Goal: Information Seeking & Learning: Find specific fact

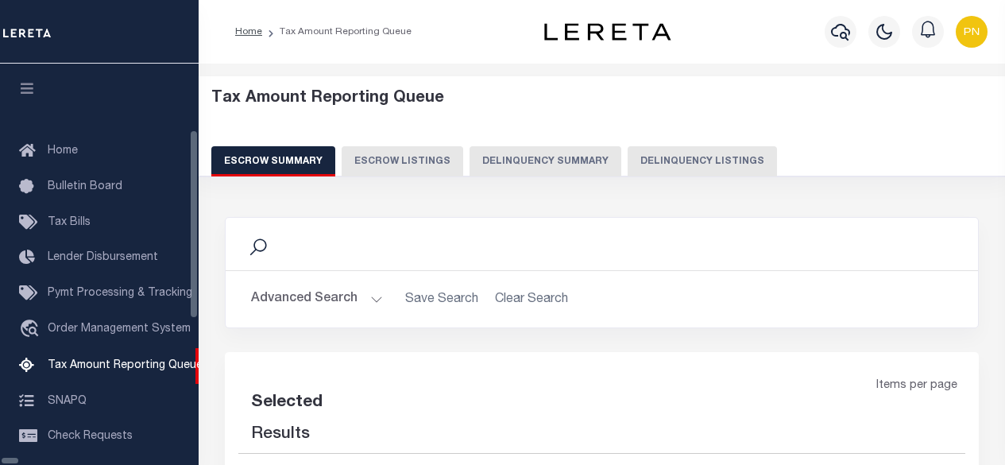
select select "100"
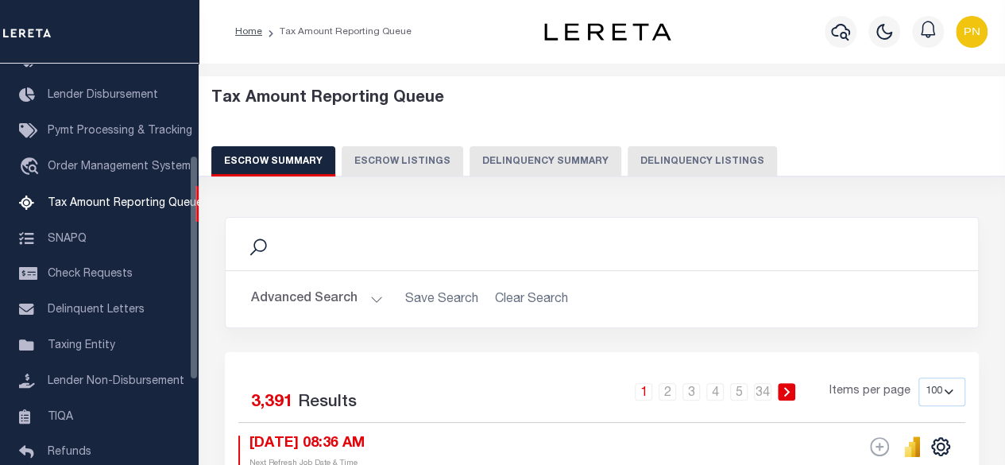
click at [599, 171] on button "Delinquency Summary" at bounding box center [546, 161] width 152 height 30
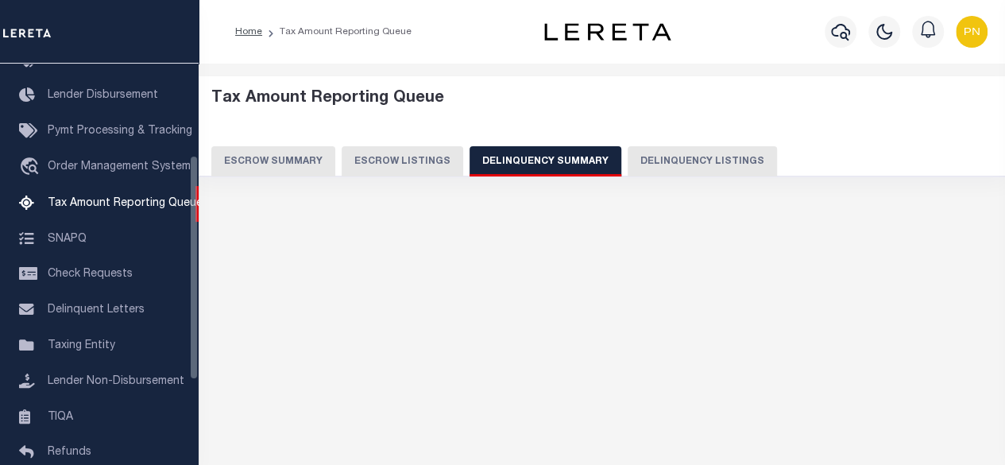
click at [706, 163] on button "Delinquency Listings" at bounding box center [702, 161] width 149 height 30
select select "100"
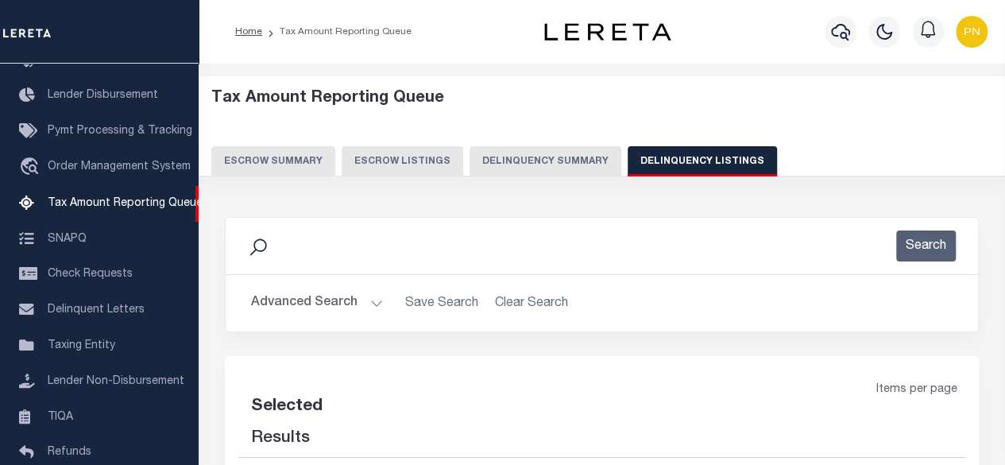
select select "100"
click at [352, 300] on button "Advanced Search" at bounding box center [317, 303] width 132 height 31
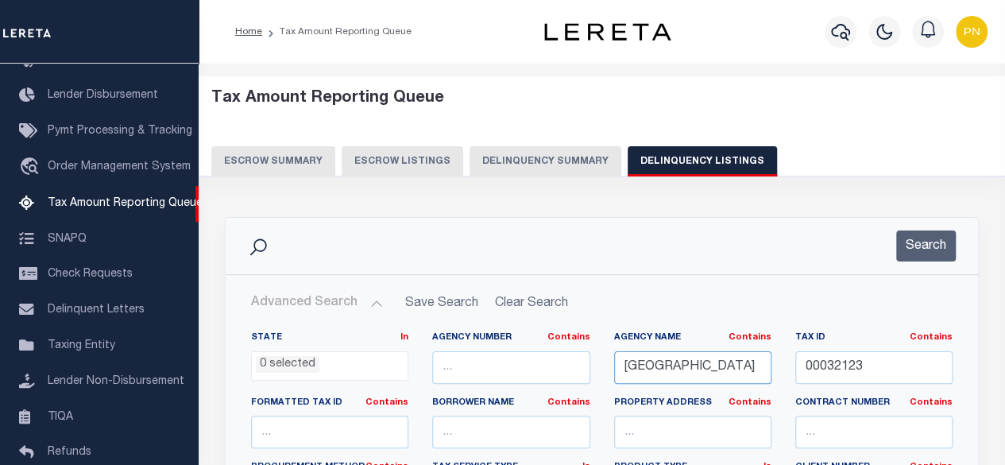
click at [763, 364] on input "[GEOGRAPHIC_DATA]" at bounding box center [692, 367] width 157 height 33
drag, startPoint x: 620, startPoint y: 367, endPoint x: 784, endPoint y: 374, distance: 163.9
paste input "CDOWELL"
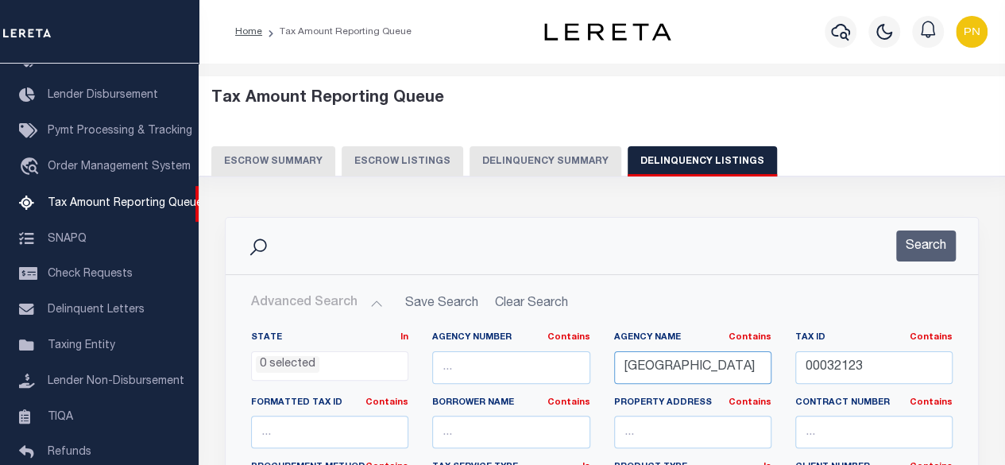
scroll to position [0, 0]
type input "[GEOGRAPHIC_DATA]"
click at [905, 366] on input "00032123" at bounding box center [874, 367] width 157 height 33
drag, startPoint x: 905, startPoint y: 366, endPoint x: 804, endPoint y: 369, distance: 100.2
click at [804, 369] on input "00032123" at bounding box center [874, 367] width 157 height 33
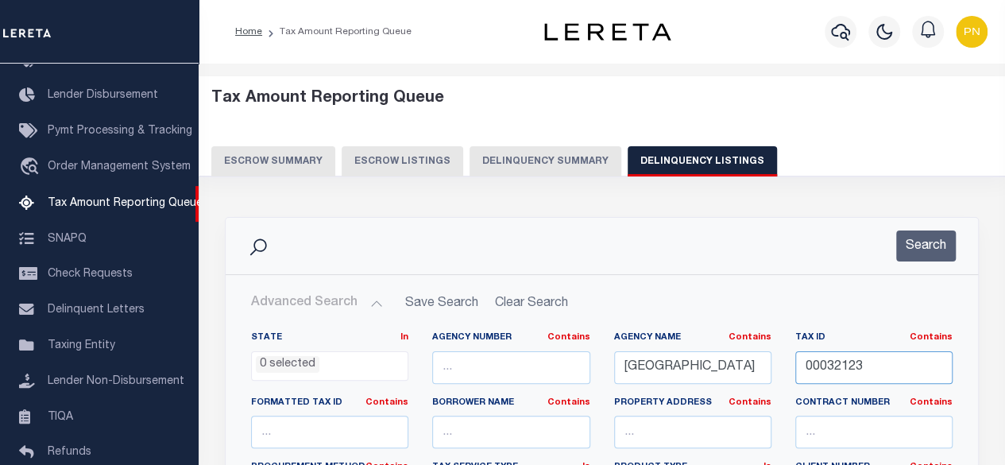
paste input "2715000803230000"
type input "2715000803230000"
click at [933, 247] on button "Search" at bounding box center [927, 246] width 60 height 31
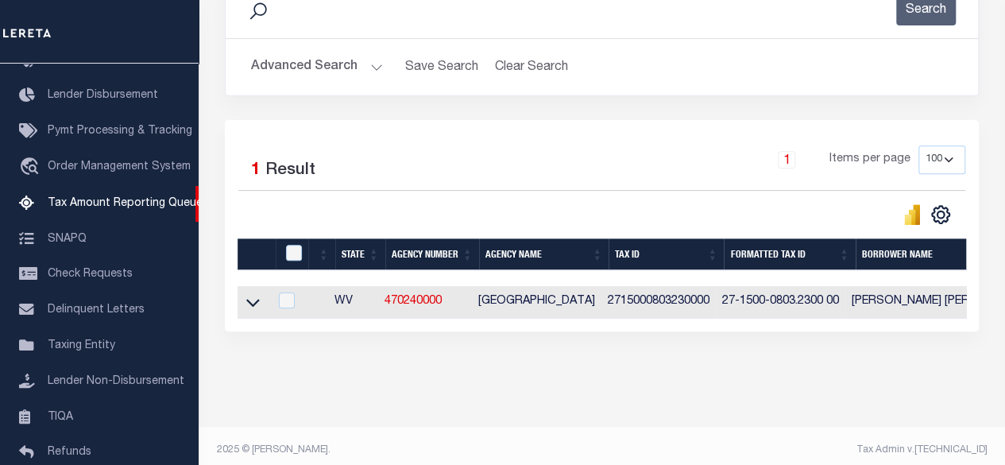
scroll to position [238, 0]
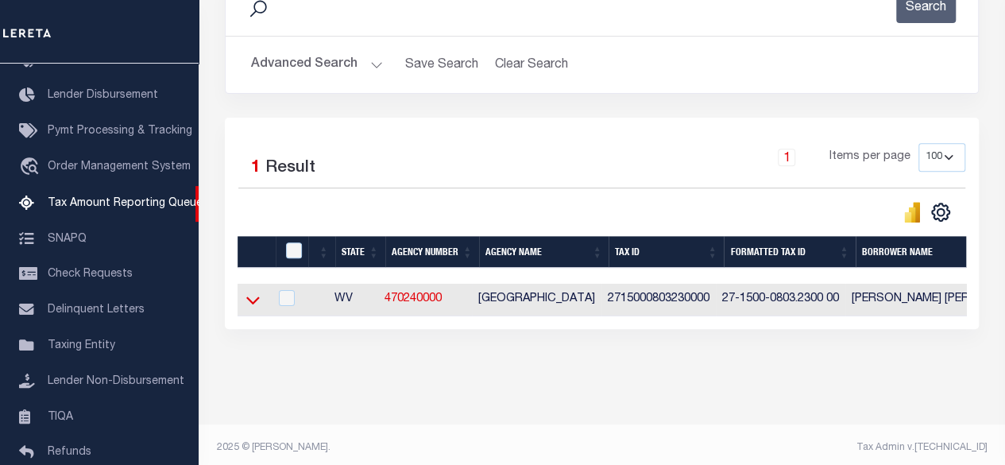
click at [254, 300] on icon at bounding box center [253, 300] width 14 height 17
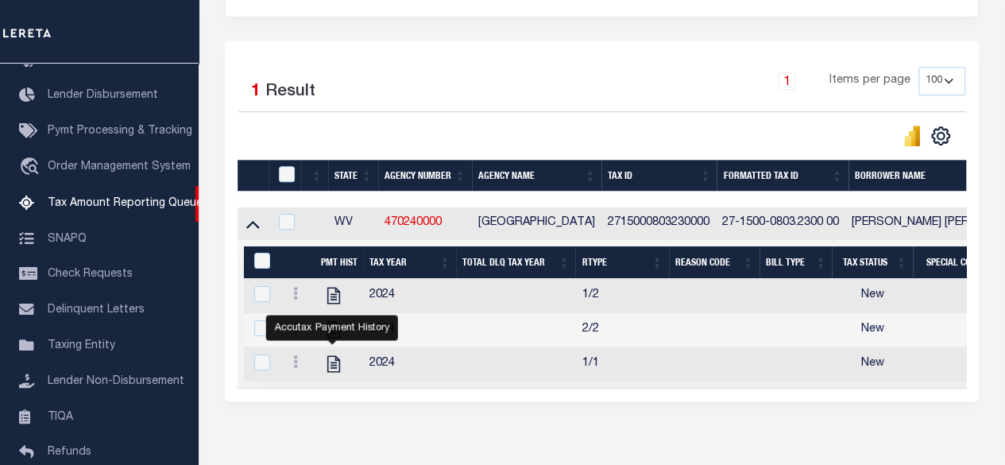
scroll to position [318, 0]
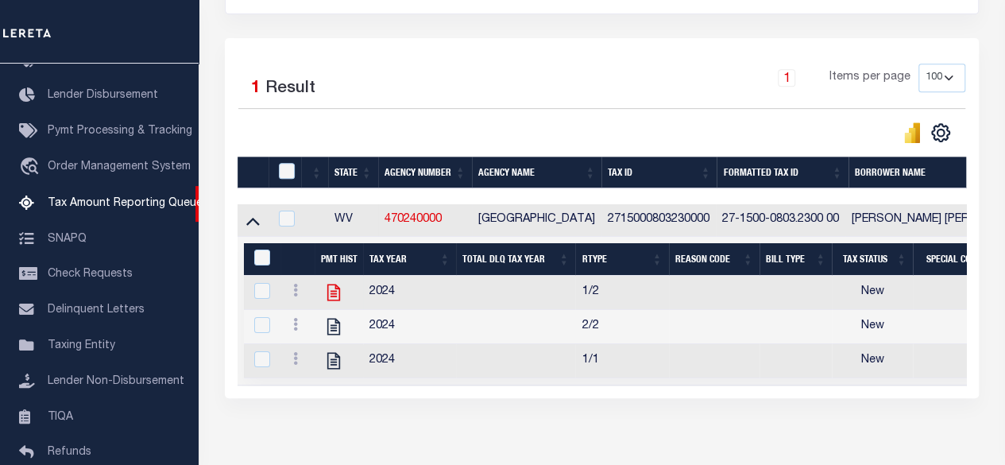
click at [329, 293] on icon at bounding box center [334, 292] width 21 height 21
checkbox input "true"
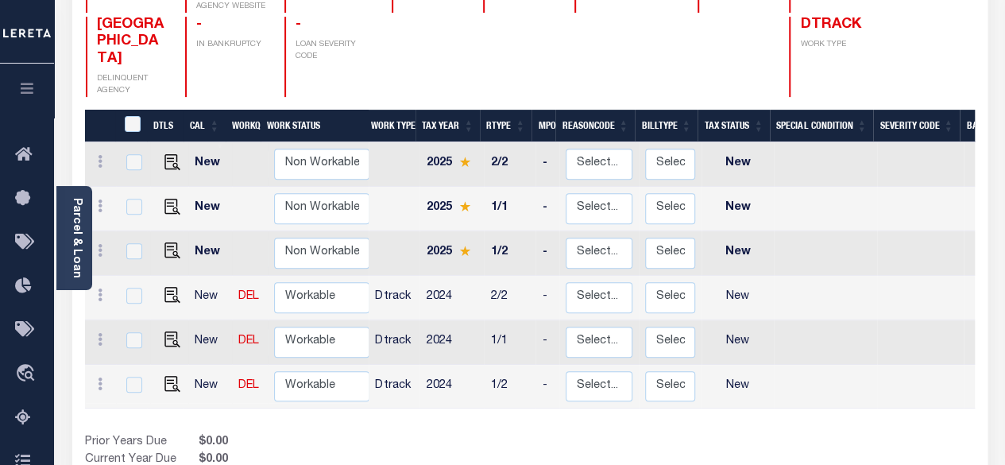
scroll to position [238, 0]
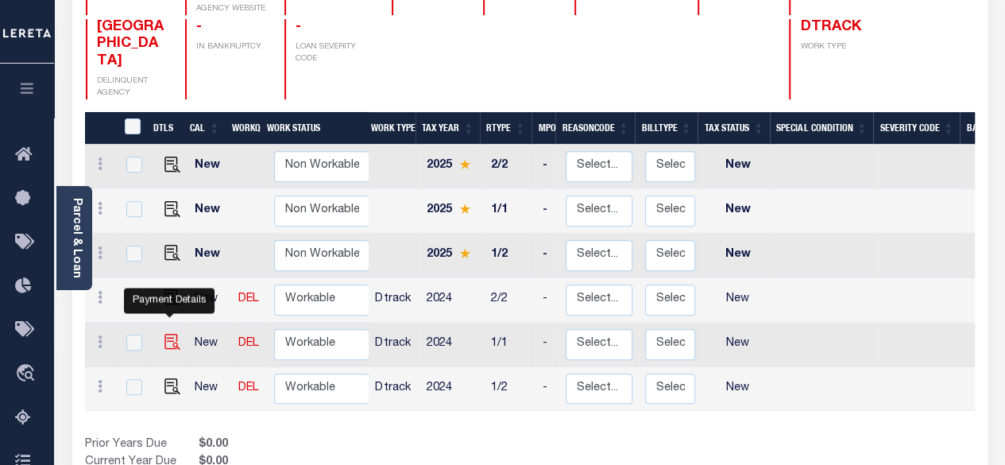
click at [169, 334] on img "" at bounding box center [173, 342] width 16 height 16
checkbox input "true"
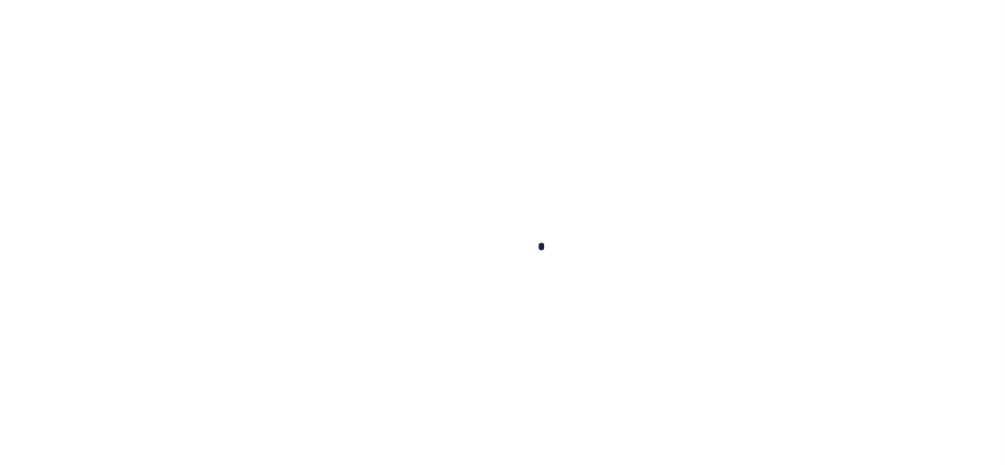
checkbox input "false"
type input "Annual"
type input "[DATE]"
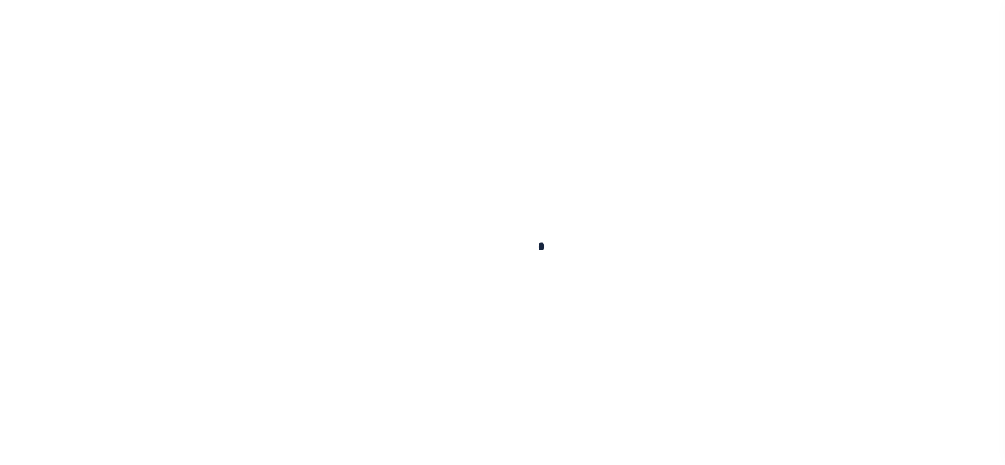
select select "NW2"
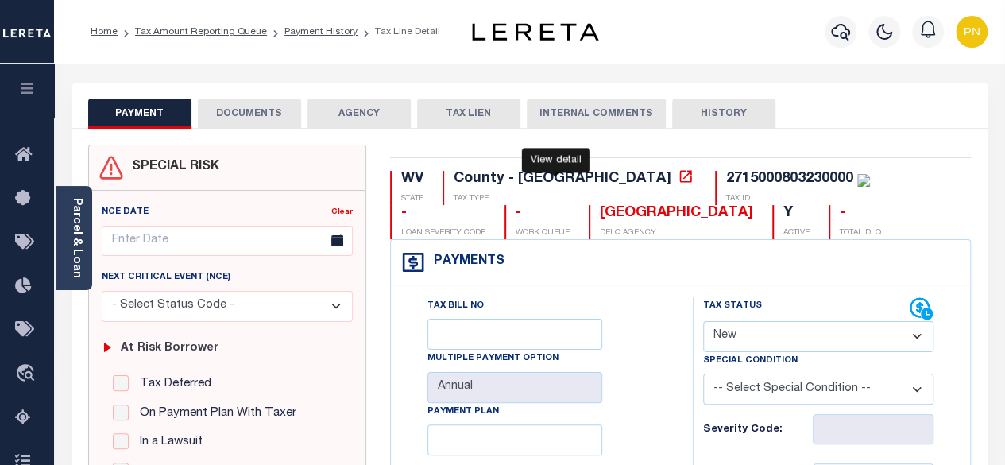
click at [678, 174] on icon at bounding box center [686, 177] width 16 height 16
click at [79, 245] on link "Parcel & Loan" at bounding box center [76, 238] width 11 height 80
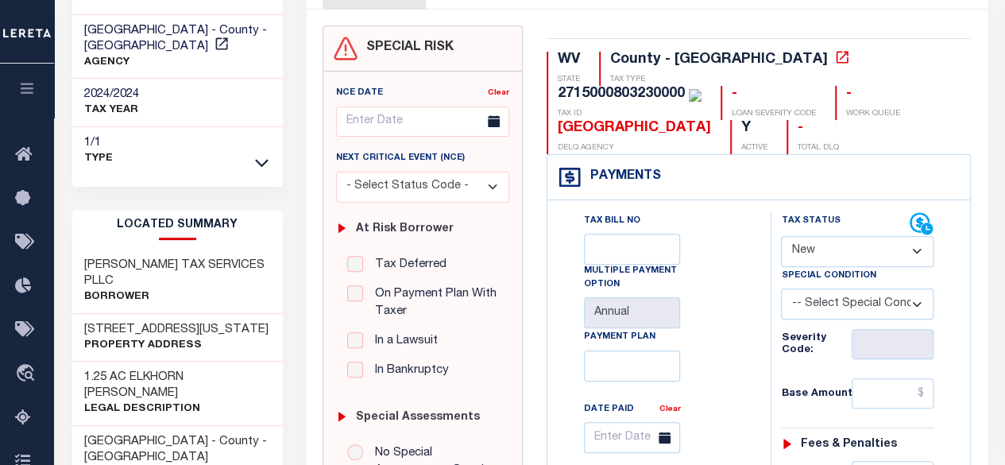
scroll to position [159, 0]
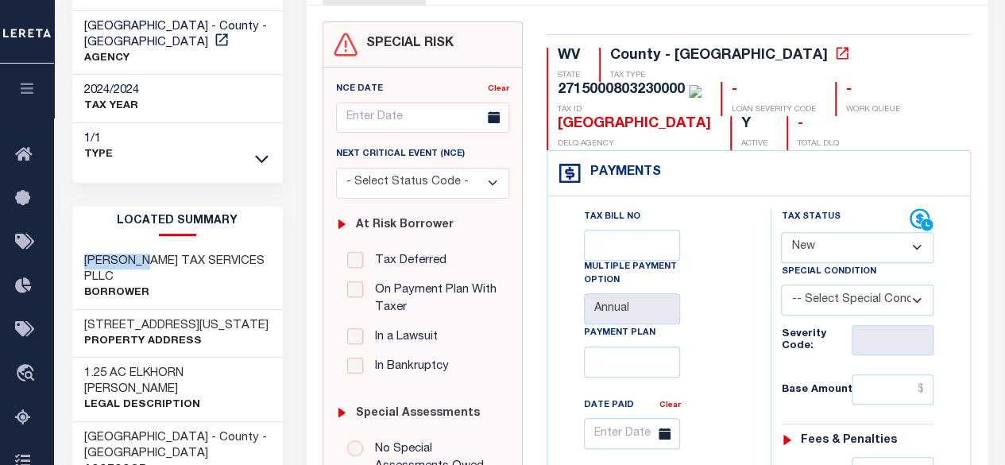
drag, startPoint x: 157, startPoint y: 260, endPoint x: 76, endPoint y: 259, distance: 81.9
click at [76, 259] on div "HENDERSON TAX SERVICES PLLC Borrower" at bounding box center [177, 278] width 211 height 64
copy h3 "HENDERSON"
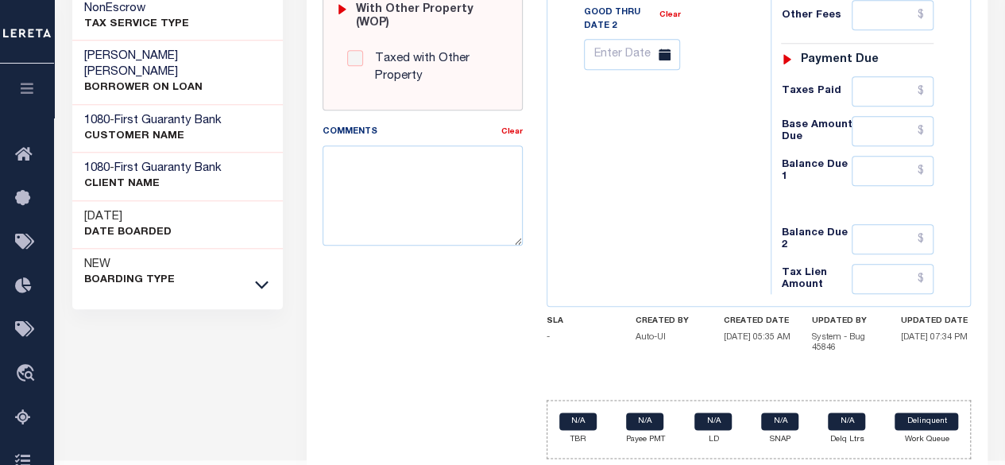
scroll to position [810, 0]
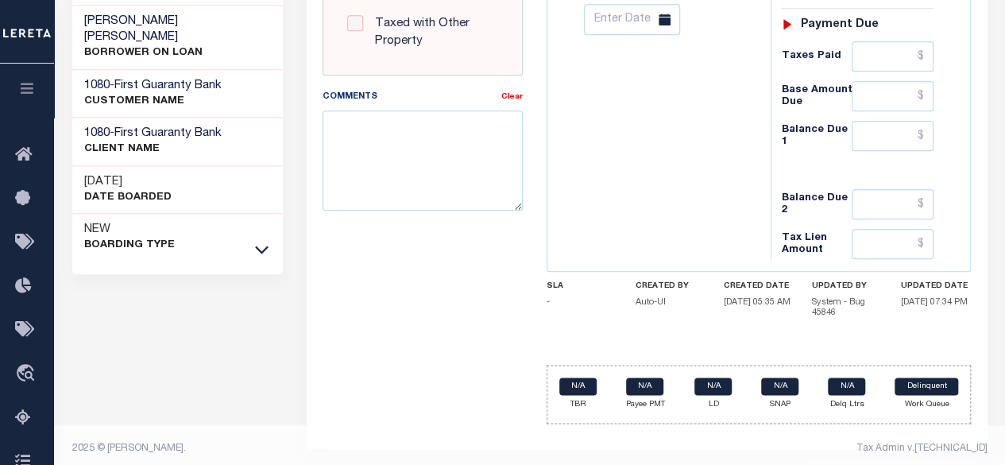
click at [258, 243] on link at bounding box center [262, 248] width 18 height 11
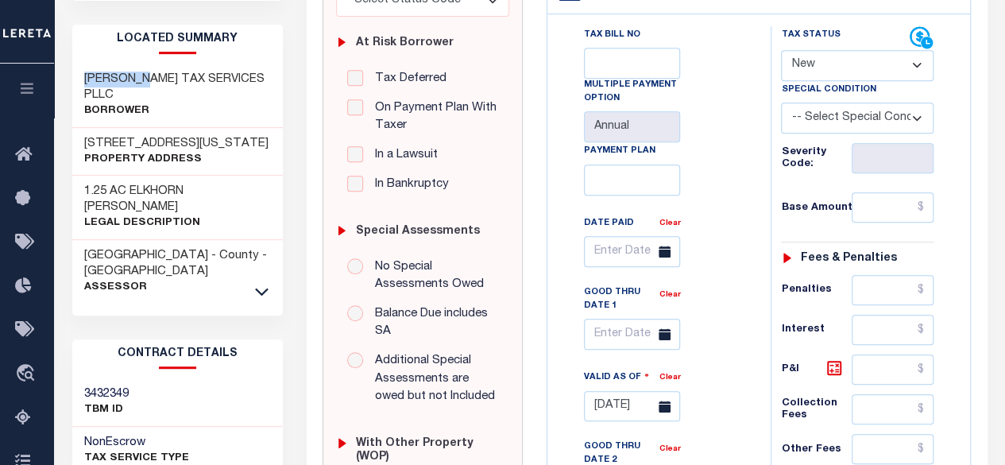
scroll to position [289, 0]
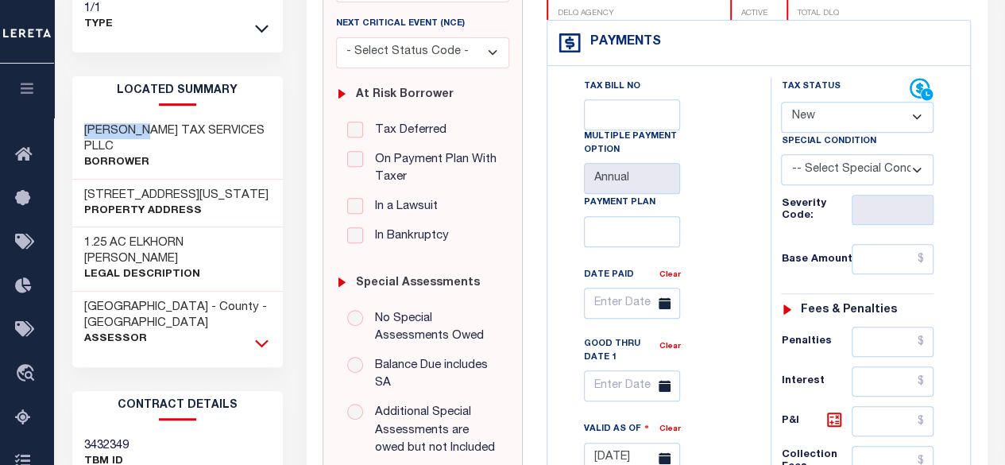
click at [265, 335] on icon at bounding box center [262, 343] width 14 height 17
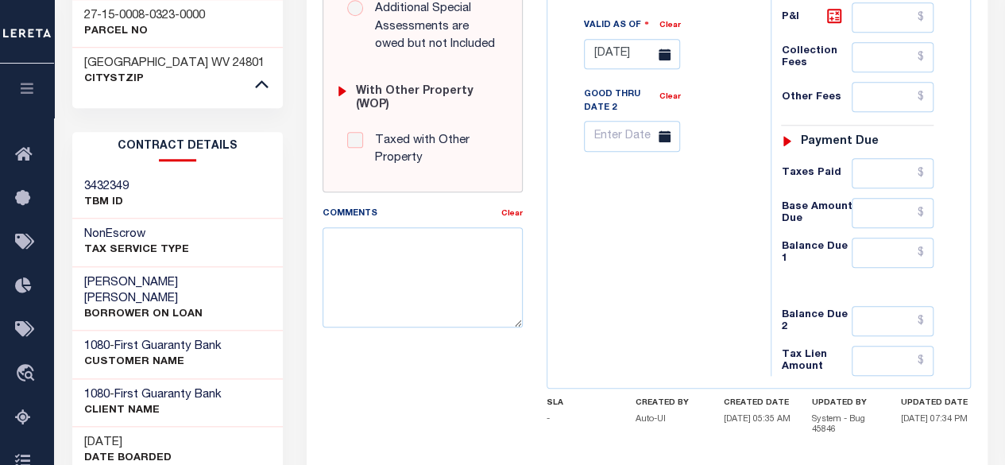
scroll to position [687, 0]
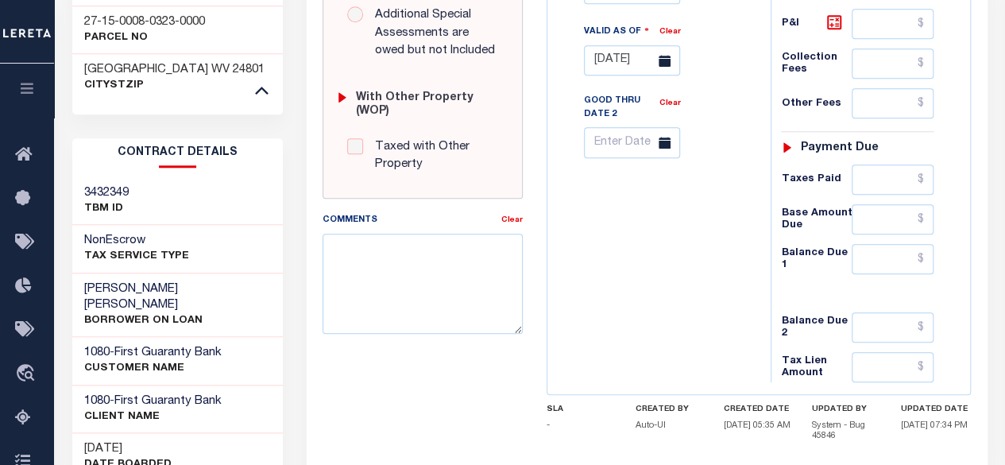
click at [110, 185] on h3 "3432349" at bounding box center [106, 193] width 45 height 16
click at [91, 185] on h3 "3432349" at bounding box center [106, 193] width 45 height 16
copy h3 "3432349"
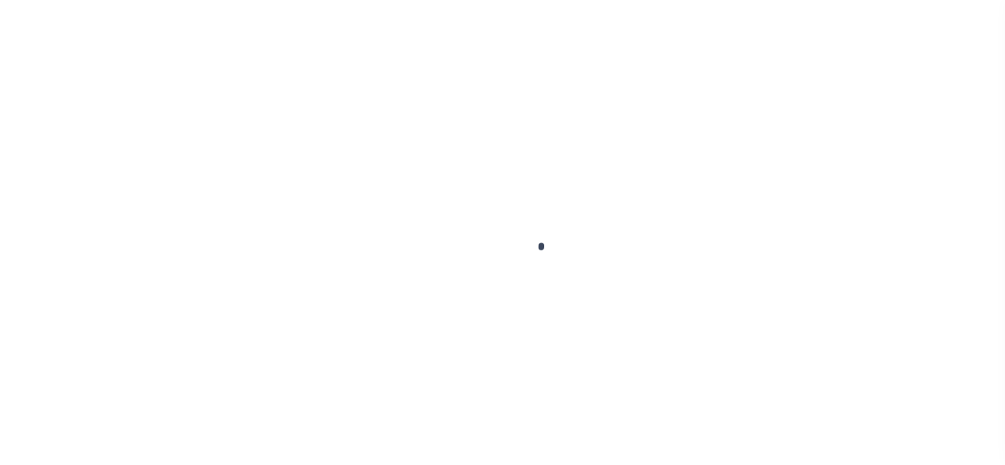
scroll to position [287, 0]
